Goal: Check status: Check status

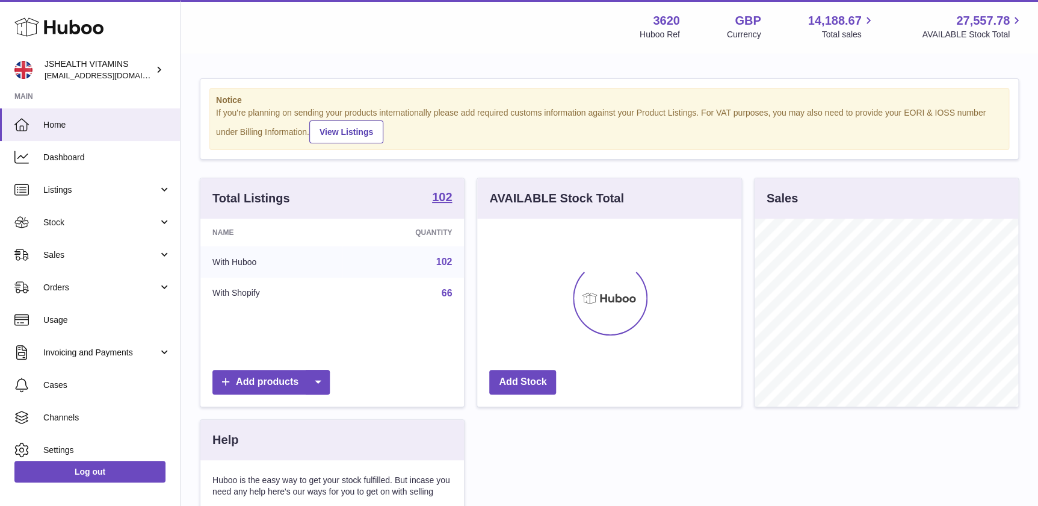
scroll to position [187, 264]
click at [96, 300] on link "Orders" at bounding box center [90, 287] width 180 height 32
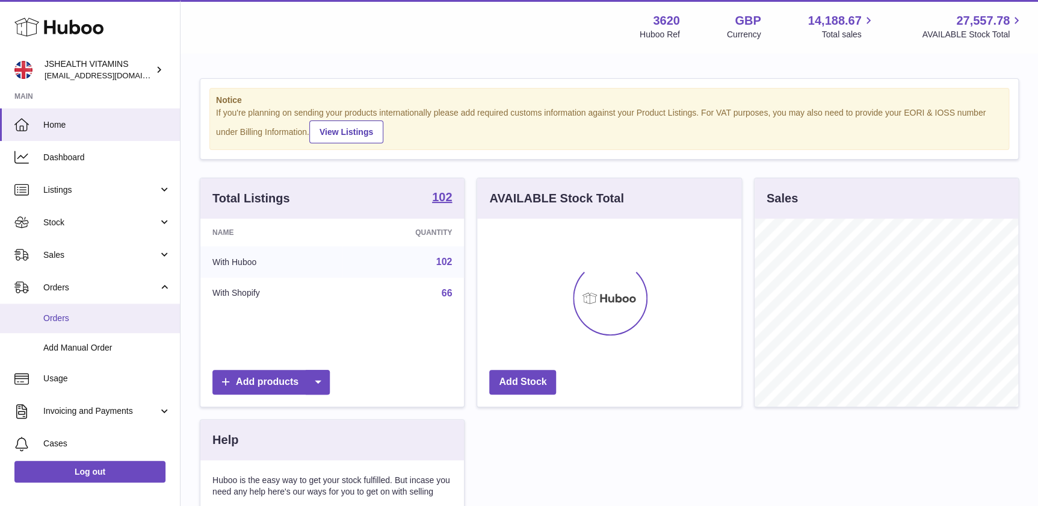
click at [96, 313] on span "Orders" at bounding box center [107, 317] width 128 height 11
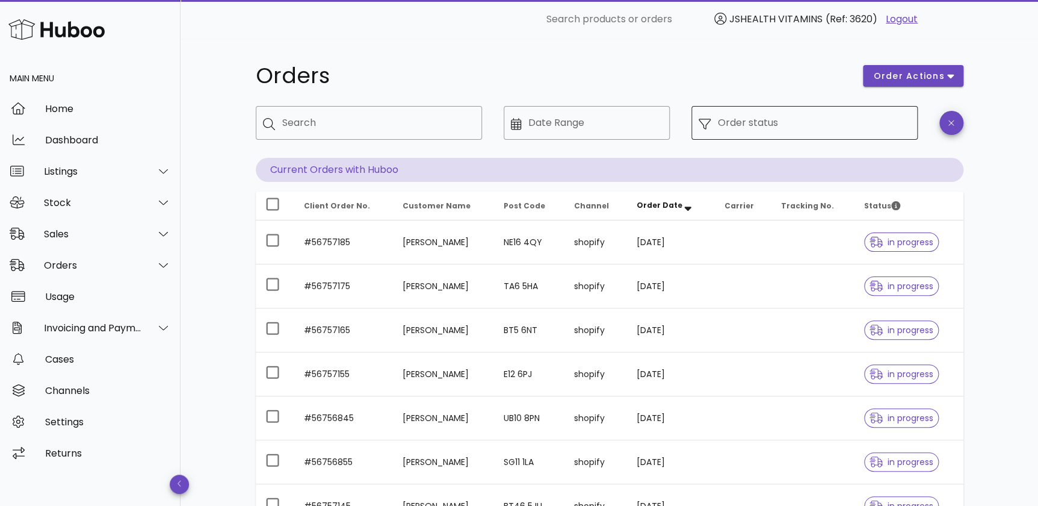
click at [800, 125] on input "Order status" at bounding box center [814, 122] width 193 height 19
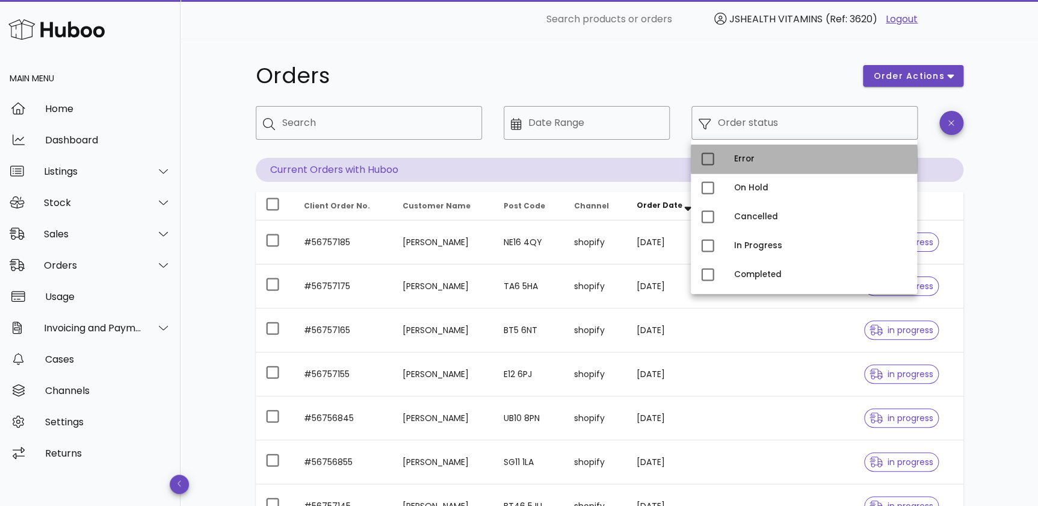
click at [793, 157] on div "Error" at bounding box center [820, 159] width 173 height 10
type input "**********"
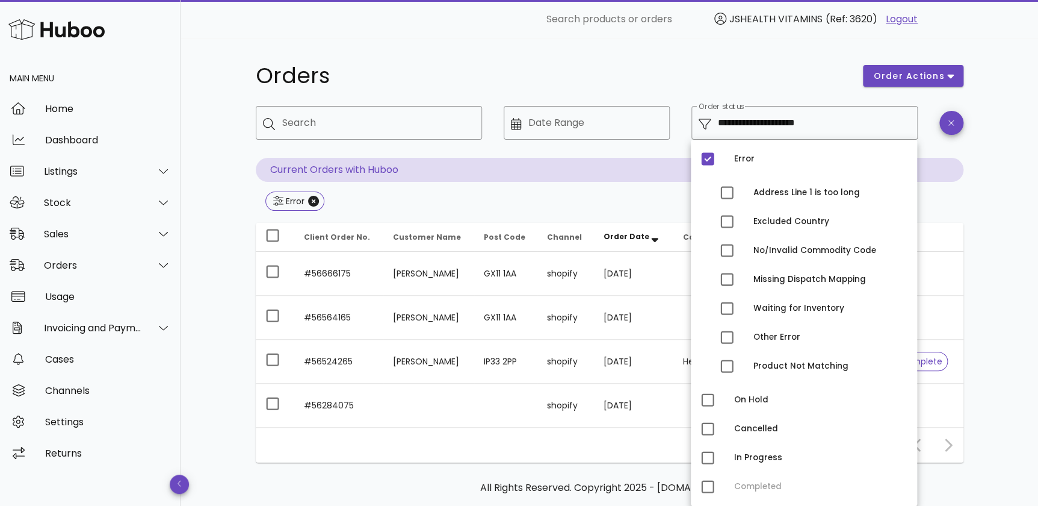
click at [1001, 210] on div "**********" at bounding box center [610, 299] width 858 height 521
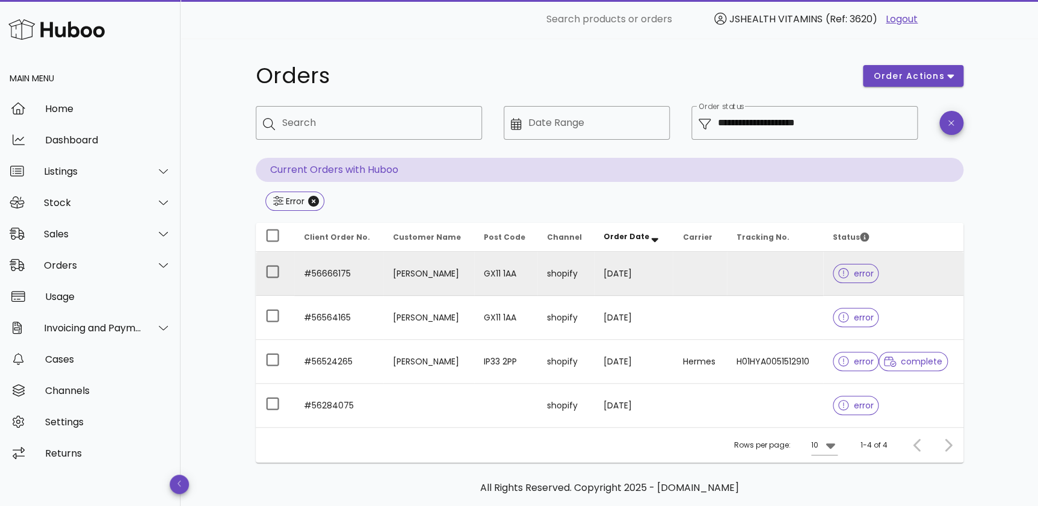
click at [594, 273] on td "[DATE]" at bounding box center [633, 274] width 79 height 44
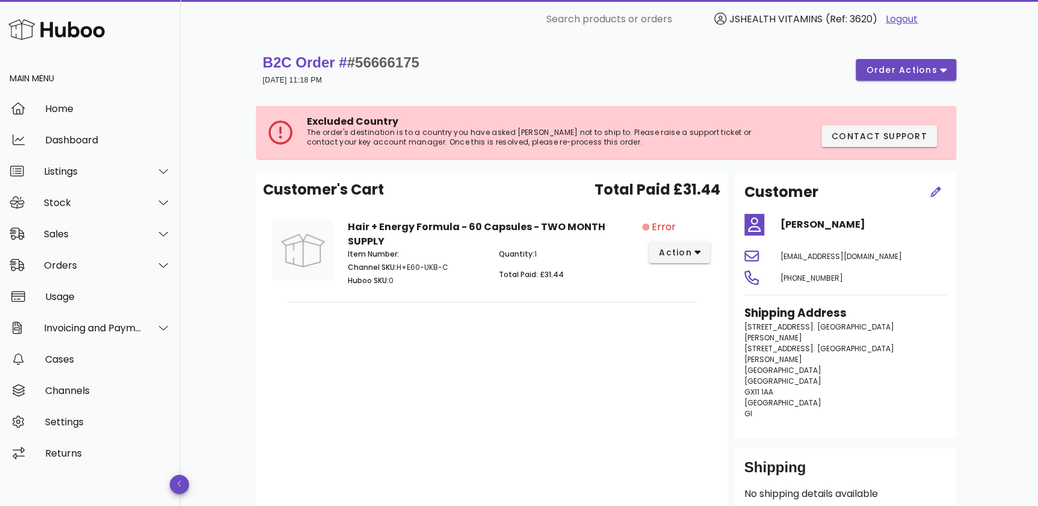
click at [344, 123] on span "Excluded Country" at bounding box center [352, 121] width 91 height 14
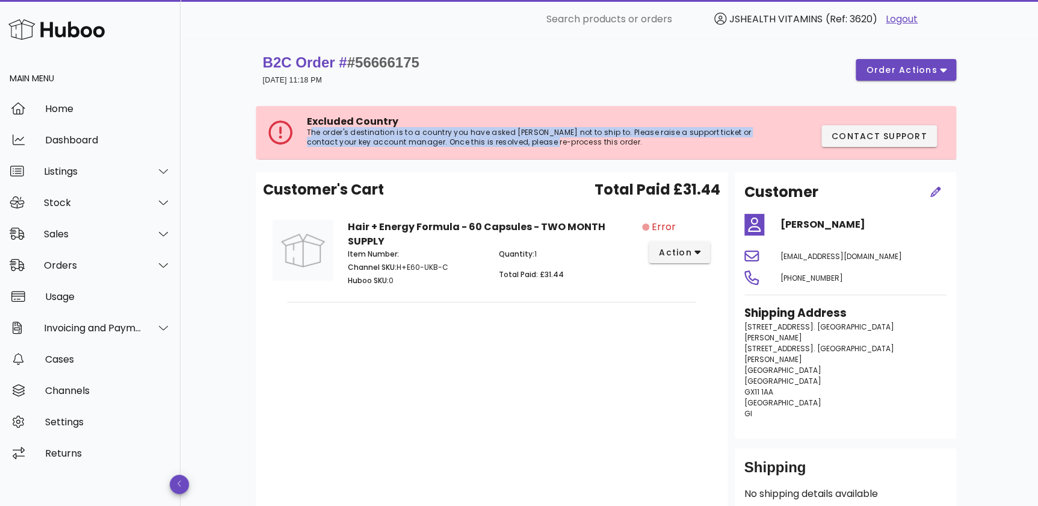
drag, startPoint x: 309, startPoint y: 132, endPoint x: 539, endPoint y: 146, distance: 230.9
click at [539, 146] on p "The order's destination is to a country you have asked [PERSON_NAME] not to shi…" at bounding box center [535, 137] width 456 height 19
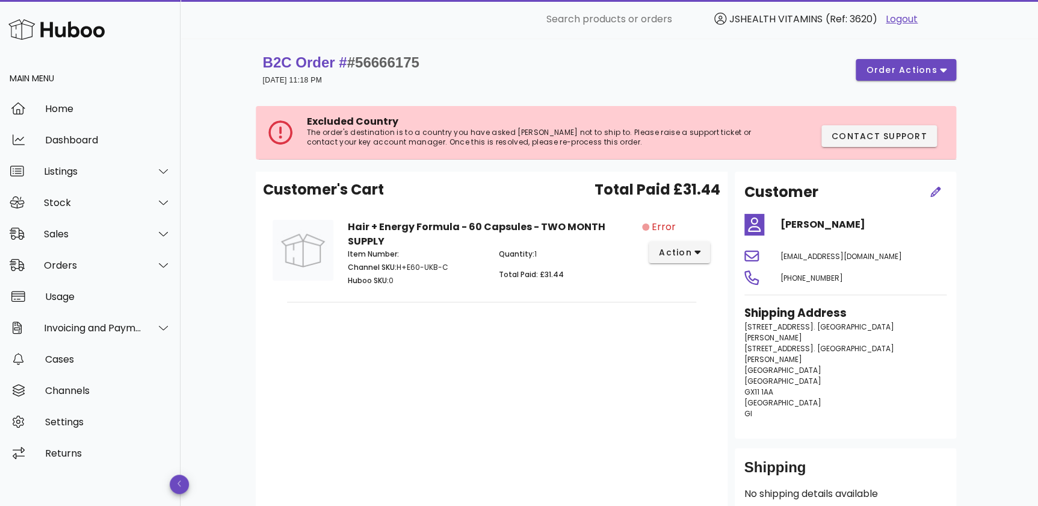
drag, startPoint x: 539, startPoint y: 146, endPoint x: 563, endPoint y: 146, distance: 23.5
click at [560, 147] on div "Excluded Country The order's destination is to a country you have asked [PERSON…" at bounding box center [535, 133] width 456 height 34
click at [668, 225] on span "Error" at bounding box center [664, 227] width 24 height 14
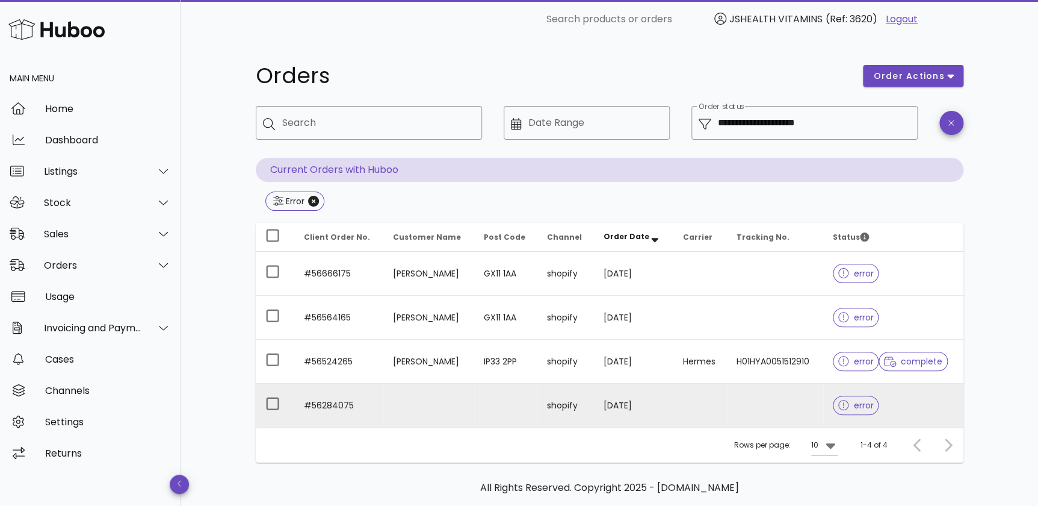
click at [454, 405] on td at bounding box center [428, 404] width 91 height 43
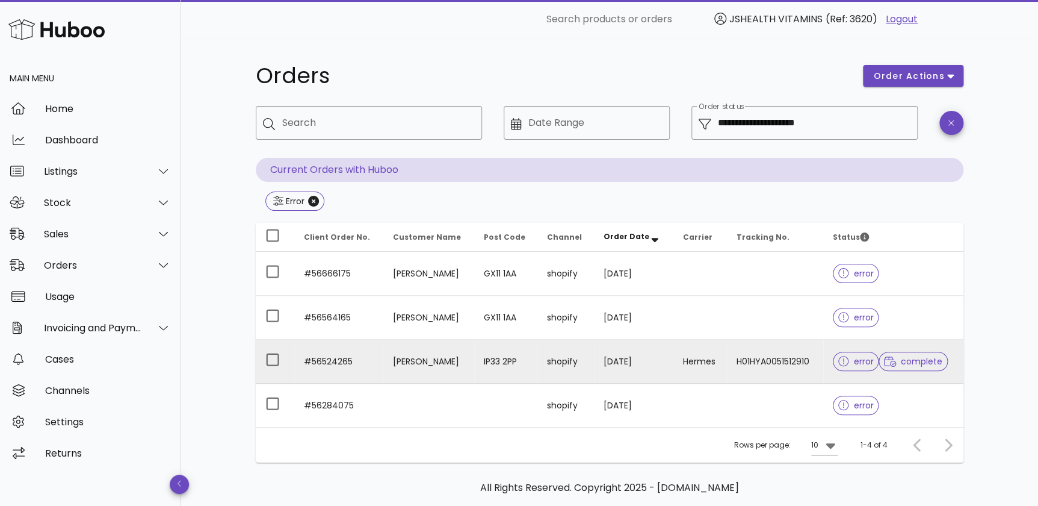
click at [435, 348] on td "[PERSON_NAME]" at bounding box center [428, 361] width 91 height 44
